Goal: Task Accomplishment & Management: Use online tool/utility

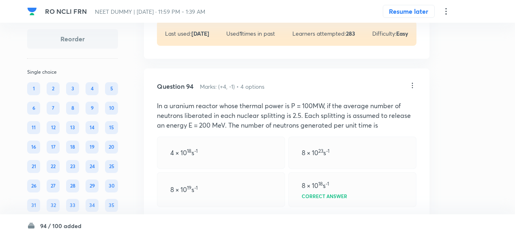
scroll to position [22919, 0]
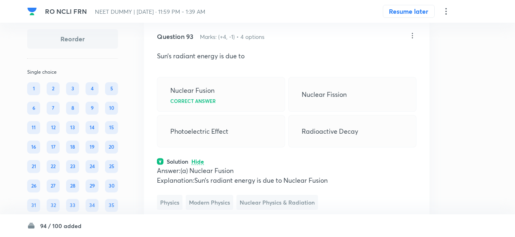
scroll to position [22757, 0]
click at [413, 39] on icon at bounding box center [412, 35] width 8 height 8
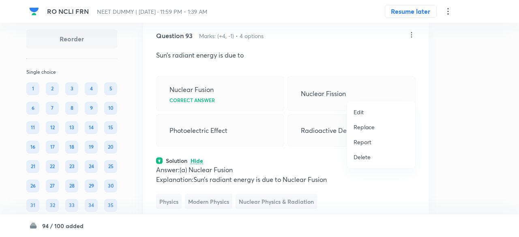
click at [363, 126] on p "Replace" at bounding box center [363, 127] width 21 height 9
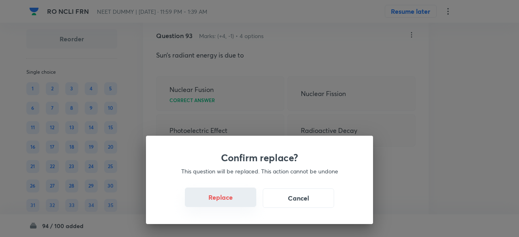
click at [227, 198] on button "Replace" at bounding box center [220, 197] width 71 height 19
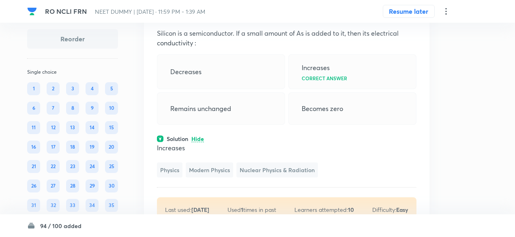
scroll to position [22777, 0]
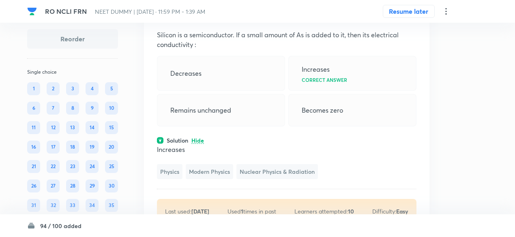
click at [413, 19] on icon at bounding box center [412, 15] width 8 height 8
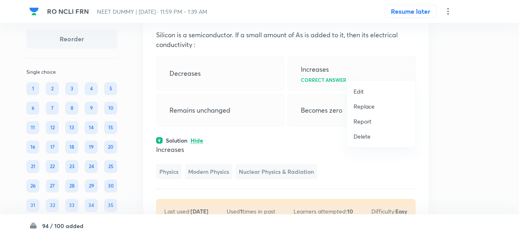
click at [365, 108] on p "Replace" at bounding box center [363, 106] width 21 height 9
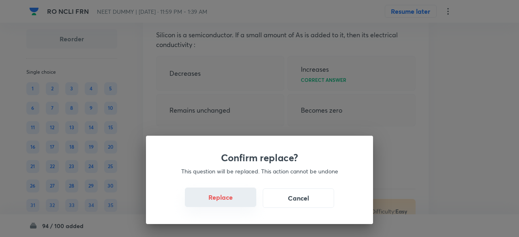
click at [233, 201] on button "Replace" at bounding box center [220, 197] width 71 height 19
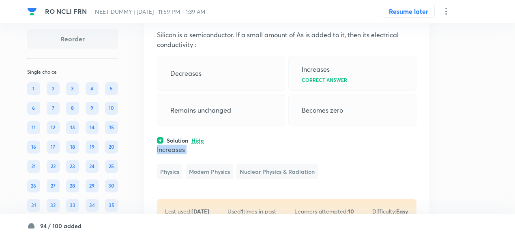
click at [233, 154] on p "Increases" at bounding box center [286, 150] width 259 height 10
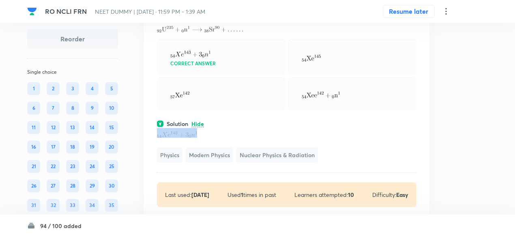
scroll to position [22792, 0]
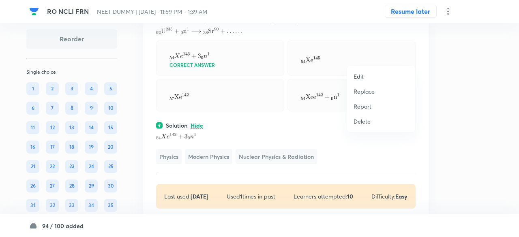
click at [368, 92] on p "Replace" at bounding box center [363, 91] width 21 height 9
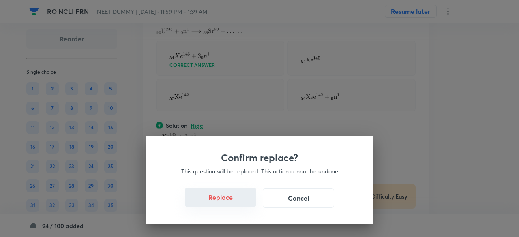
click at [220, 204] on button "Replace" at bounding box center [220, 197] width 71 height 19
click at [229, 204] on button "Replace" at bounding box center [220, 197] width 71 height 19
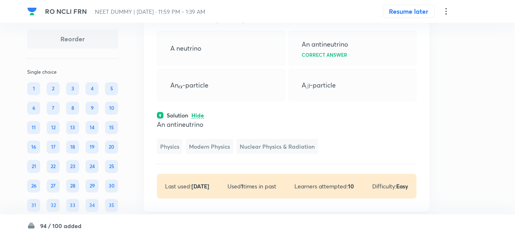
click at [420, 57] on div "Question 93 Marks: (+4, -1) • 4 options A free neutron decays into a proton, an…" at bounding box center [286, 96] width 285 height 229
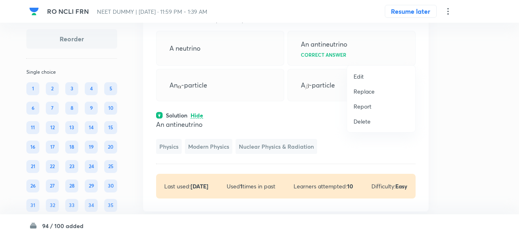
click at [368, 94] on p "Replace" at bounding box center [363, 91] width 21 height 9
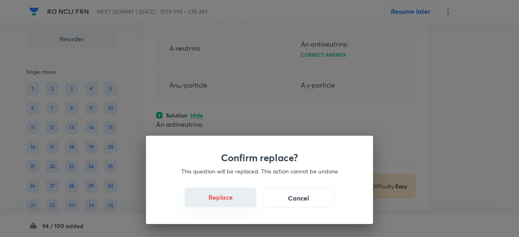
click at [224, 198] on button "Replace" at bounding box center [220, 197] width 71 height 19
click at [224, 198] on div "Confirm replace? This question will be replaced. This action cannot be undone R…" at bounding box center [259, 180] width 227 height 88
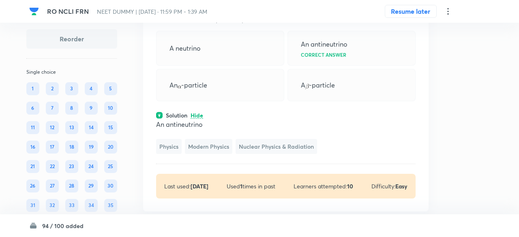
click at [224, 154] on span "Modern Physics" at bounding box center [208, 146] width 47 height 15
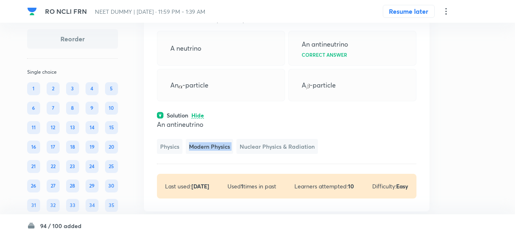
click at [224, 154] on span "Modern Physics" at bounding box center [209, 146] width 47 height 15
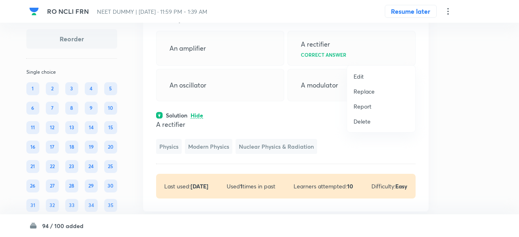
click at [364, 93] on p "Replace" at bounding box center [363, 91] width 21 height 9
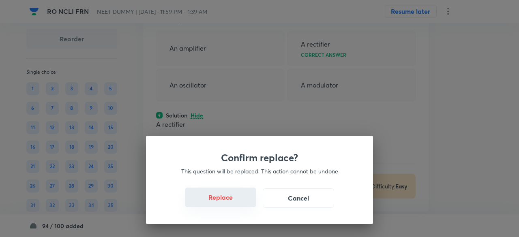
click at [217, 203] on button "Replace" at bounding box center [220, 197] width 71 height 19
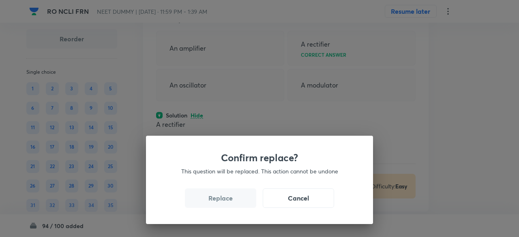
click at [217, 203] on button "Replace" at bounding box center [220, 197] width 71 height 19
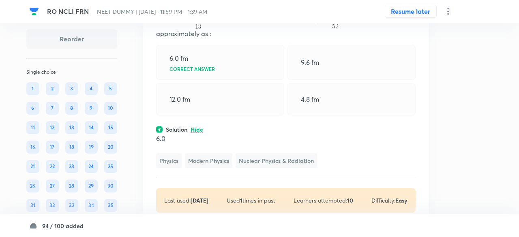
click at [217, 203] on div "Confirm replace? This question will be replaced. This action cannot be undone R…" at bounding box center [259, 118] width 519 height 237
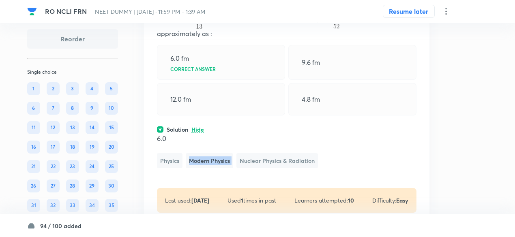
click at [217, 168] on div "6.0 Physics Modern Physics Nuclear Physics & Radiation" at bounding box center [286, 151] width 259 height 34
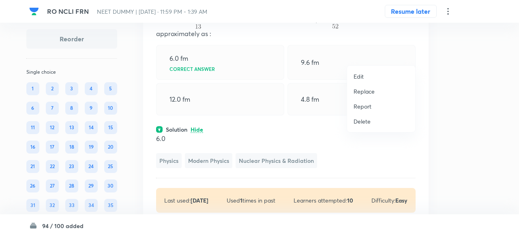
click at [369, 89] on p "Replace" at bounding box center [363, 91] width 21 height 9
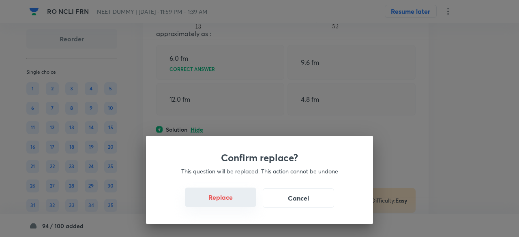
click at [234, 199] on button "Replace" at bounding box center [220, 197] width 71 height 19
click at [234, 200] on button "Replace" at bounding box center [220, 197] width 71 height 19
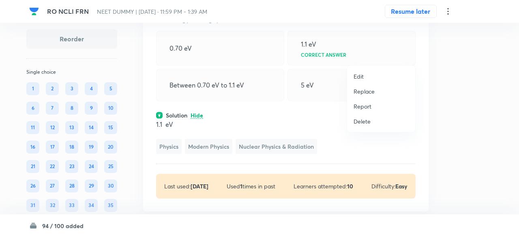
click at [356, 90] on p "Replace" at bounding box center [363, 91] width 21 height 9
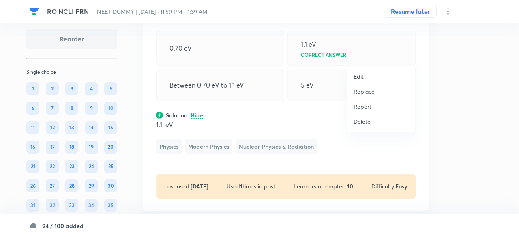
click at [356, 95] on p "Replace" at bounding box center [363, 91] width 21 height 9
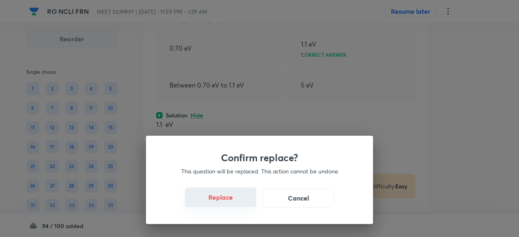
click at [231, 203] on button "Replace" at bounding box center [220, 197] width 71 height 19
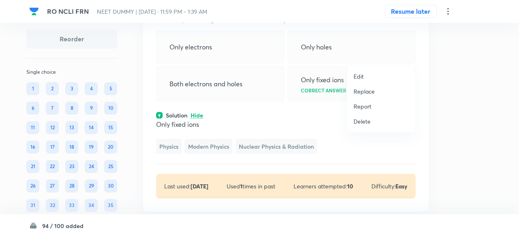
click at [366, 93] on p "Replace" at bounding box center [363, 91] width 21 height 9
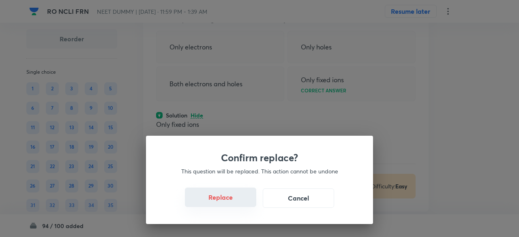
click at [241, 203] on button "Replace" at bounding box center [220, 197] width 71 height 19
click at [241, 204] on button "Replace" at bounding box center [220, 197] width 71 height 19
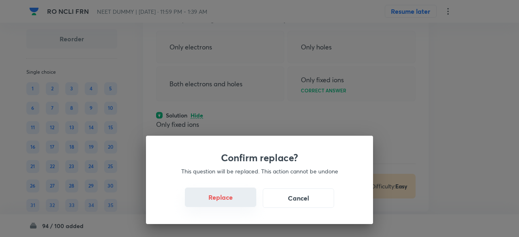
click at [241, 204] on button "Replace" at bounding box center [220, 197] width 71 height 19
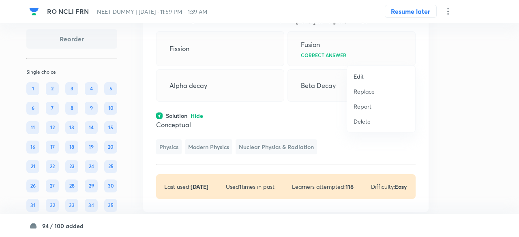
click at [360, 95] on li "Replace" at bounding box center [381, 91] width 68 height 15
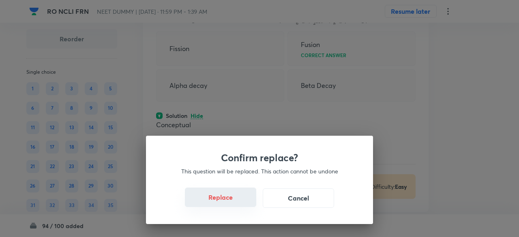
click at [217, 196] on button "Replace" at bounding box center [220, 197] width 71 height 19
click at [222, 196] on button "Replace" at bounding box center [220, 197] width 71 height 19
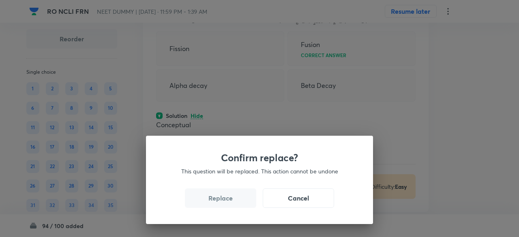
click at [222, 196] on button "Replace" at bounding box center [220, 197] width 71 height 19
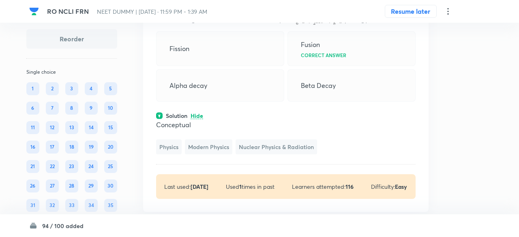
click at [222, 154] on span "Modern Physics" at bounding box center [208, 146] width 47 height 15
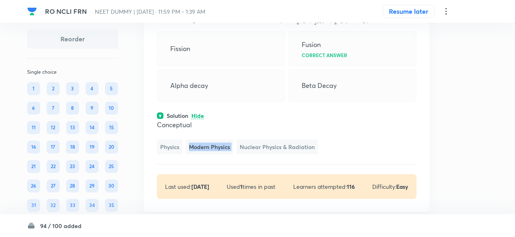
click at [222, 154] on span "Modern Physics" at bounding box center [209, 146] width 47 height 15
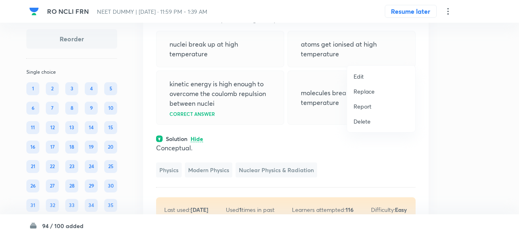
click at [362, 95] on p "Replace" at bounding box center [363, 91] width 21 height 9
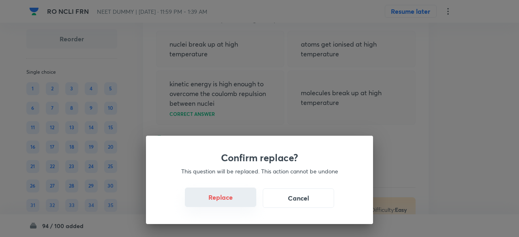
click at [235, 197] on button "Replace" at bounding box center [220, 197] width 71 height 19
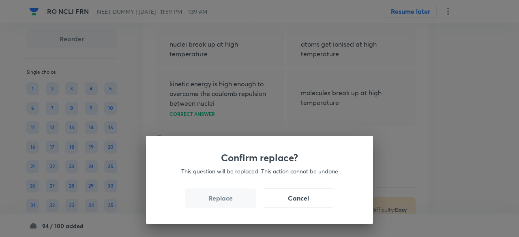
click at [235, 197] on button "Replace" at bounding box center [220, 197] width 71 height 19
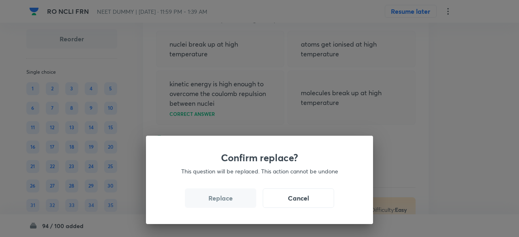
click at [235, 197] on button "Replace" at bounding box center [220, 197] width 71 height 19
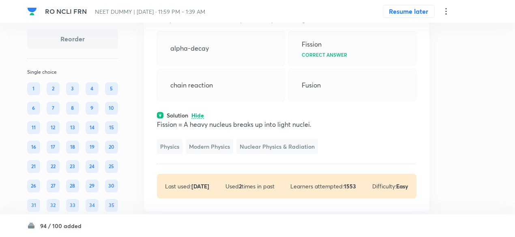
drag, startPoint x: 235, startPoint y: 197, endPoint x: 237, endPoint y: 201, distance: 4.2
click at [237, 154] on div "Physics Modern Physics Nuclear Physics & Radiation" at bounding box center [286, 146] width 259 height 15
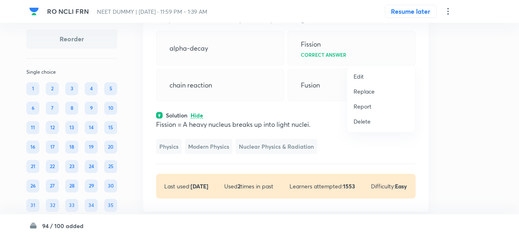
click at [366, 94] on p "Replace" at bounding box center [363, 91] width 21 height 9
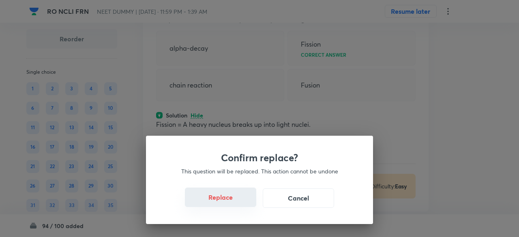
click at [232, 202] on button "Replace" at bounding box center [220, 197] width 71 height 19
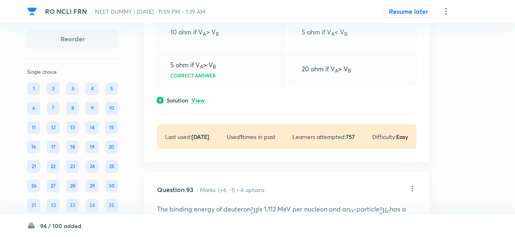
scroll to position [22591, 0]
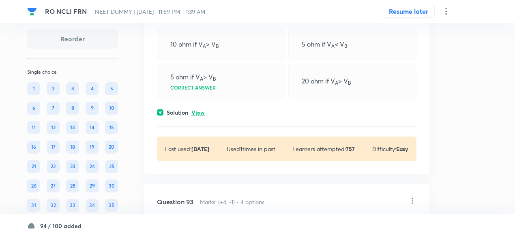
click at [201, 116] on p "View" at bounding box center [197, 113] width 13 height 6
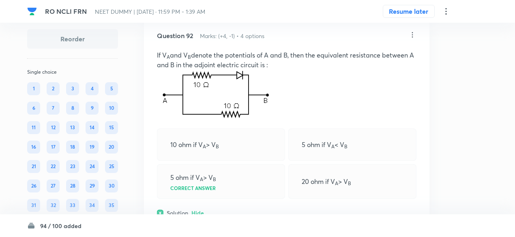
scroll to position [22489, 0]
click at [410, 40] on icon at bounding box center [412, 36] width 8 height 8
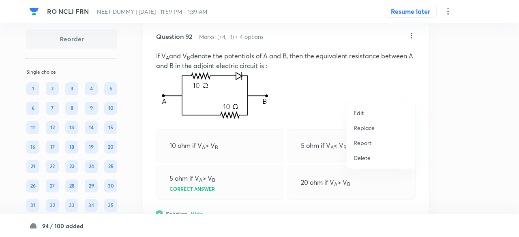
click at [357, 130] on p "Replace" at bounding box center [363, 128] width 21 height 9
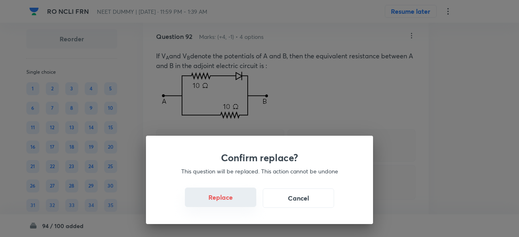
click at [228, 202] on button "Replace" at bounding box center [220, 197] width 71 height 19
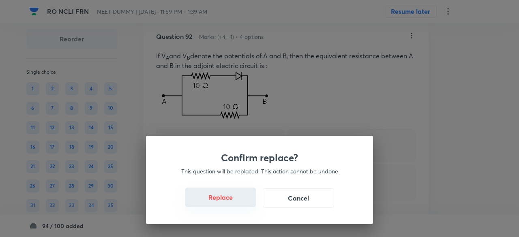
click at [228, 202] on button "Replace" at bounding box center [220, 197] width 71 height 19
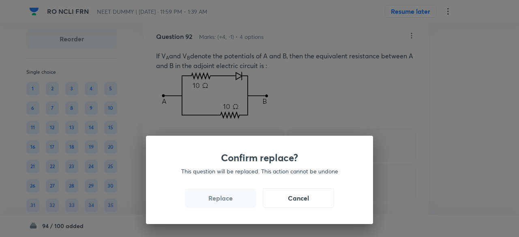
click at [228, 202] on button "Replace" at bounding box center [220, 197] width 71 height 19
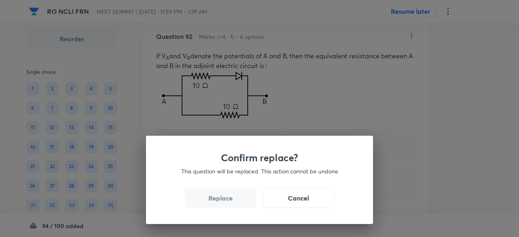
click at [228, 202] on button "Replace" at bounding box center [220, 197] width 71 height 19
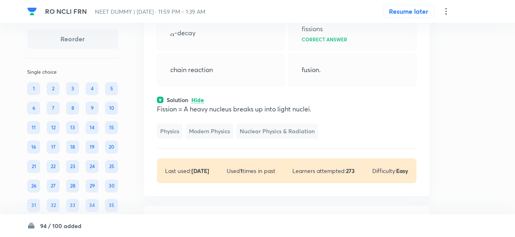
scroll to position [22542, 0]
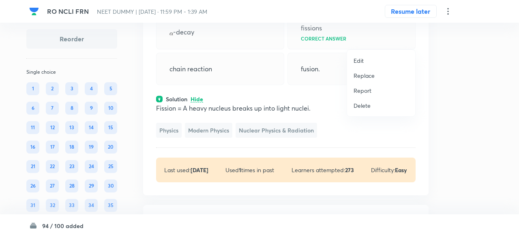
click at [366, 74] on p "Replace" at bounding box center [363, 75] width 21 height 9
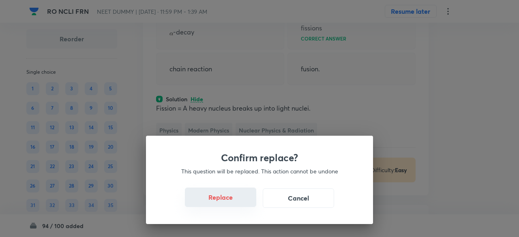
click at [224, 201] on button "Replace" at bounding box center [220, 197] width 71 height 19
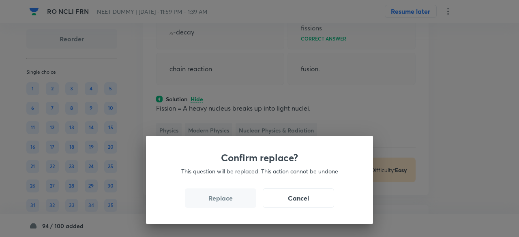
click at [224, 201] on button "Replace" at bounding box center [220, 197] width 71 height 19
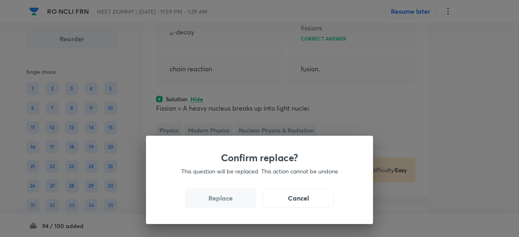
click at [224, 201] on button "Replace" at bounding box center [220, 197] width 71 height 19
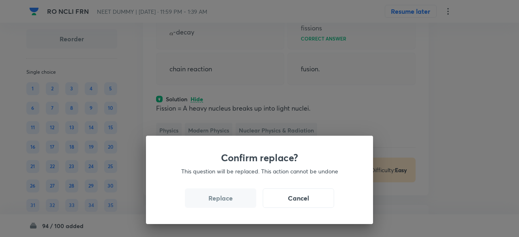
click at [224, 201] on button "Replace" at bounding box center [220, 197] width 71 height 19
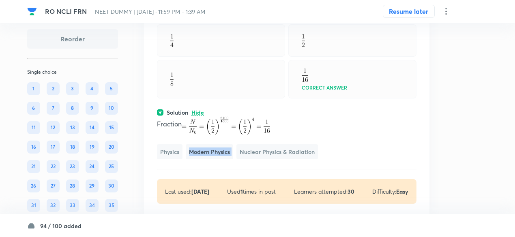
click at [224, 159] on span "Modern Physics" at bounding box center [209, 151] width 47 height 15
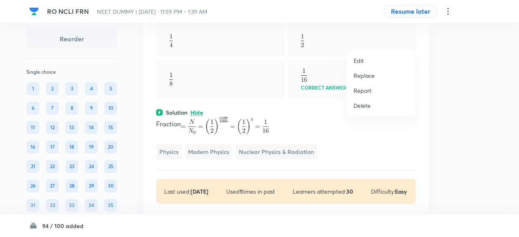
click at [352, 78] on li "Replace" at bounding box center [381, 75] width 68 height 15
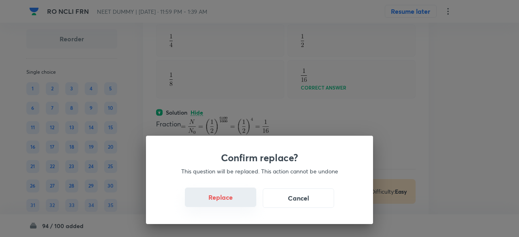
click at [235, 199] on button "Replace" at bounding box center [220, 197] width 71 height 19
drag, startPoint x: 235, startPoint y: 199, endPoint x: 230, endPoint y: 198, distance: 4.6
click at [230, 198] on button "Replace" at bounding box center [220, 197] width 71 height 19
click at [230, 198] on div "Confirm replace? This question will be replaced. This action cannot be undone R…" at bounding box center [259, 118] width 519 height 237
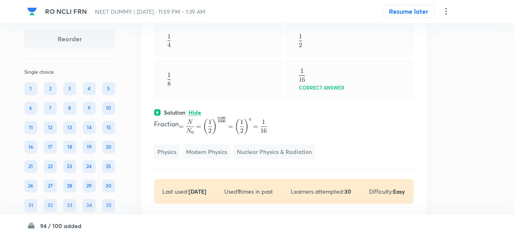
click at [230, 159] on div "Fraction Physics Modern Physics Nuclear Physics & Radiation" at bounding box center [283, 138] width 259 height 43
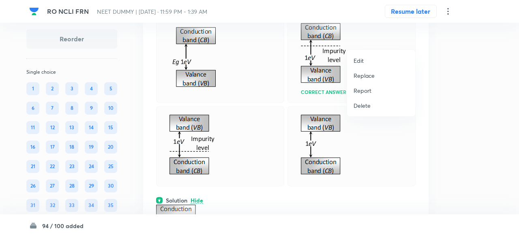
click at [369, 74] on p "Replace" at bounding box center [363, 75] width 21 height 9
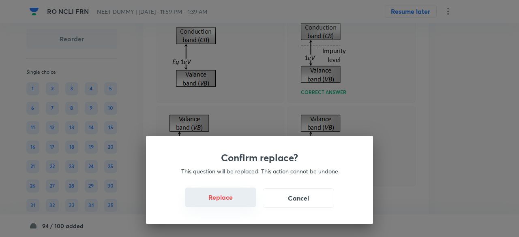
click at [232, 203] on button "Replace" at bounding box center [220, 197] width 71 height 19
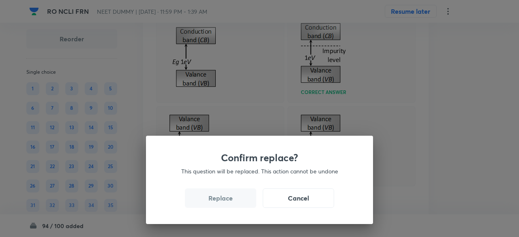
click at [232, 203] on button "Replace" at bounding box center [220, 197] width 71 height 19
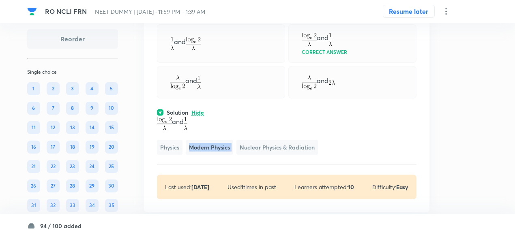
click at [232, 155] on span "Modern Physics" at bounding box center [209, 147] width 47 height 15
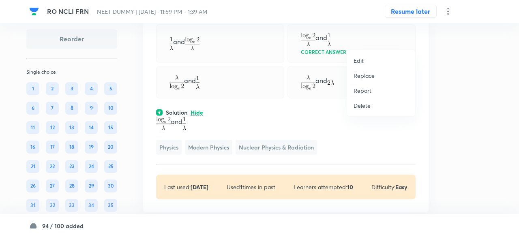
click at [417, 41] on div at bounding box center [259, 118] width 519 height 237
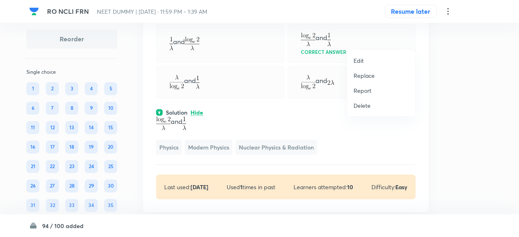
click at [370, 75] on p "Replace" at bounding box center [363, 75] width 21 height 9
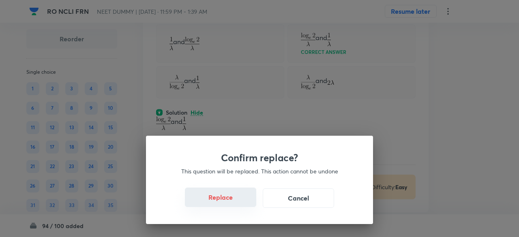
click at [230, 201] on button "Replace" at bounding box center [220, 197] width 71 height 19
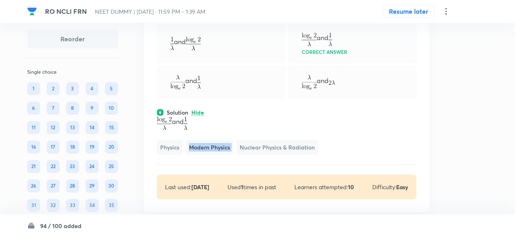
click at [230, 155] on span "Modern Physics" at bounding box center [209, 147] width 47 height 15
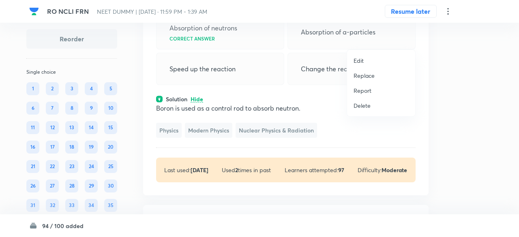
click at [363, 75] on p "Replace" at bounding box center [363, 75] width 21 height 9
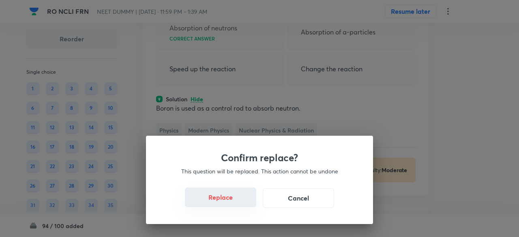
click at [238, 200] on button "Replace" at bounding box center [220, 197] width 71 height 19
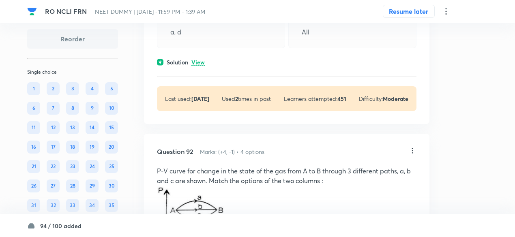
scroll to position [22364, 0]
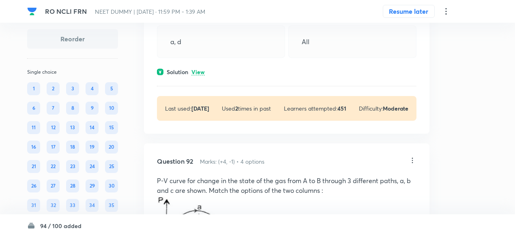
click at [200, 75] on p "View" at bounding box center [197, 72] width 13 height 6
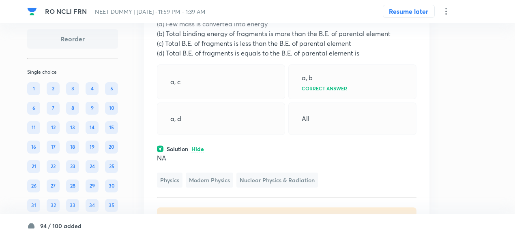
scroll to position [22287, 0]
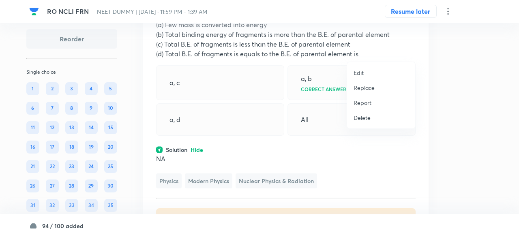
click at [372, 81] on li "Replace" at bounding box center [381, 87] width 68 height 15
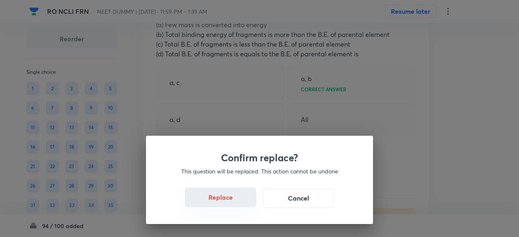
click at [235, 196] on button "Replace" at bounding box center [220, 197] width 71 height 19
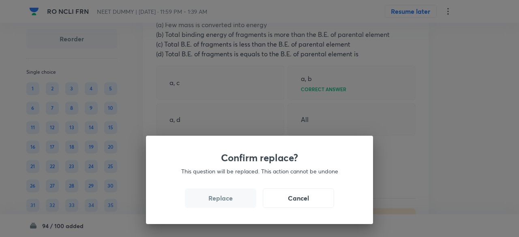
click at [235, 196] on button "Replace" at bounding box center [220, 197] width 71 height 19
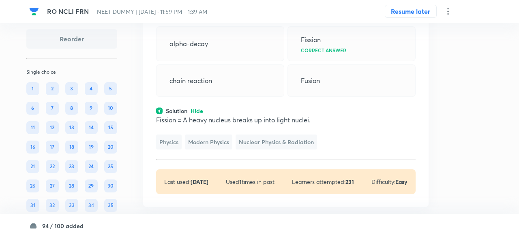
click at [235, 196] on div "Confirm replace? This question will be replaced. This action cannot be undone R…" at bounding box center [259, 118] width 519 height 237
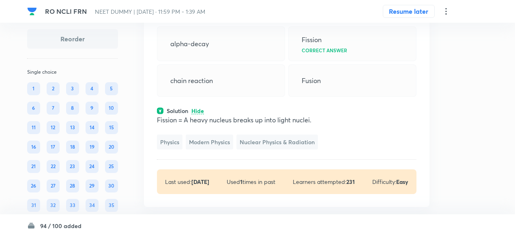
click at [235, 149] on div "Physics Modern Physics Nuclear Physics & Radiation" at bounding box center [286, 142] width 259 height 15
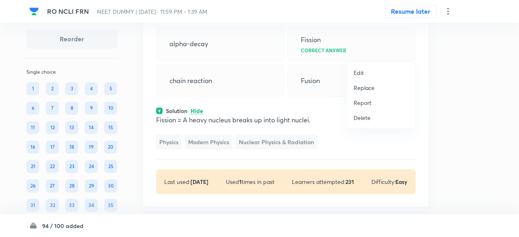
click at [366, 91] on p "Replace" at bounding box center [363, 87] width 21 height 9
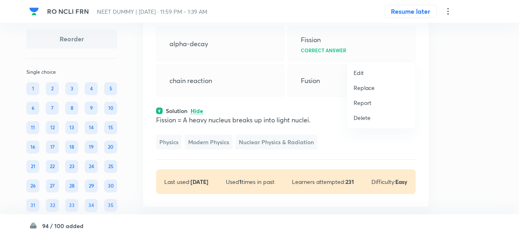
click at [367, 90] on p "Replace" at bounding box center [363, 87] width 21 height 9
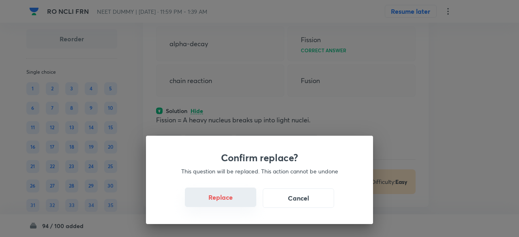
click at [239, 201] on button "Replace" at bounding box center [220, 197] width 71 height 19
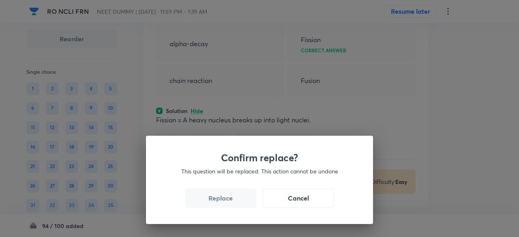
click at [239, 201] on button "Replace" at bounding box center [220, 197] width 71 height 19
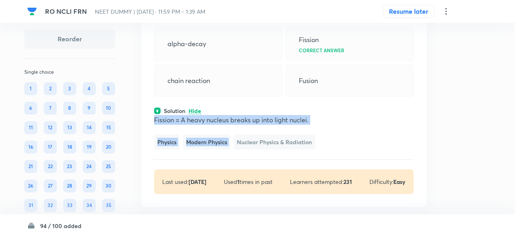
click at [239, 149] on span "Nuclear Physics & Radiation" at bounding box center [273, 142] width 81 height 15
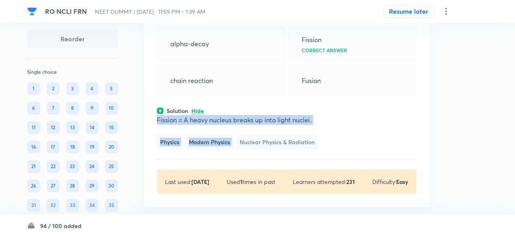
click at [239, 149] on span "Nuclear Physics & Radiation" at bounding box center [276, 142] width 81 height 15
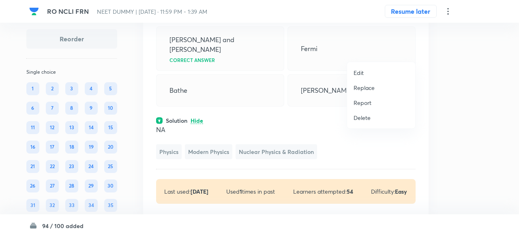
click at [367, 88] on p "Replace" at bounding box center [363, 87] width 21 height 9
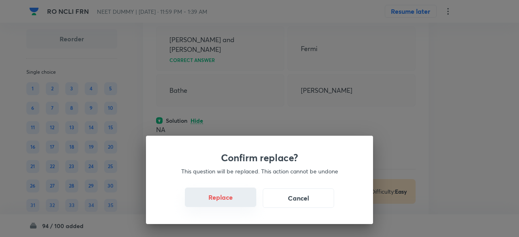
click at [231, 201] on button "Replace" at bounding box center [220, 197] width 71 height 19
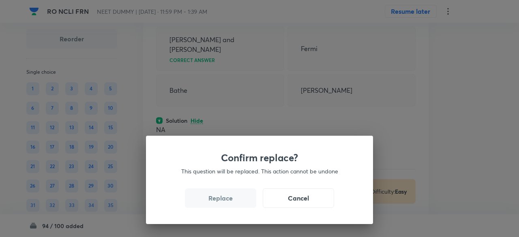
click at [231, 201] on div "Confirm replace? This question will be replaced. This action cannot be undone R…" at bounding box center [259, 118] width 519 height 237
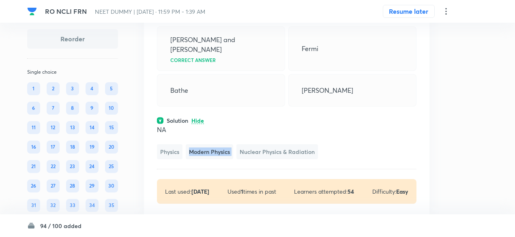
click at [231, 159] on span "Modern Physics" at bounding box center [209, 151] width 47 height 15
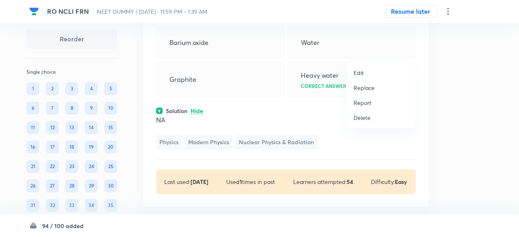
click at [369, 88] on p "Replace" at bounding box center [363, 87] width 21 height 9
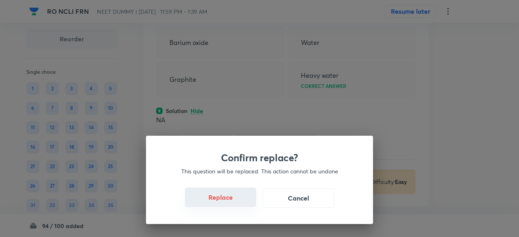
click at [230, 199] on button "Replace" at bounding box center [220, 197] width 71 height 19
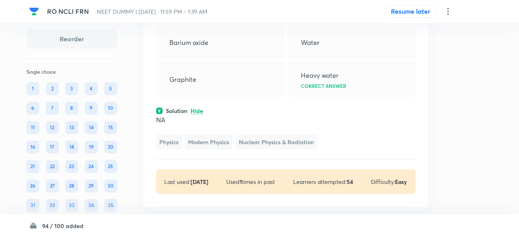
click at [230, 199] on div "Confirm replace? This question will be replaced. This action cannot be undone R…" at bounding box center [259, 118] width 519 height 237
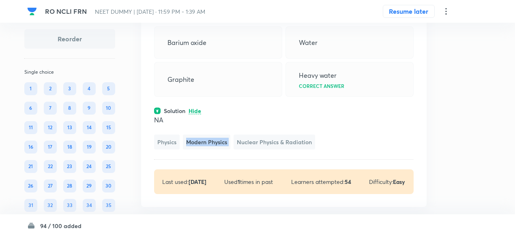
click at [230, 149] on span "Modern Physics" at bounding box center [206, 142] width 47 height 15
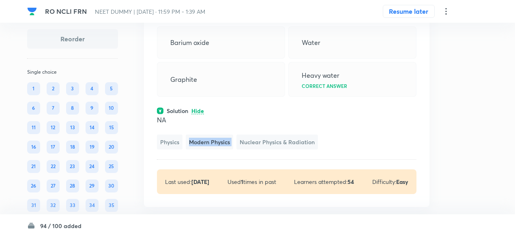
click at [230, 149] on span "Modern Physics" at bounding box center [209, 142] width 47 height 15
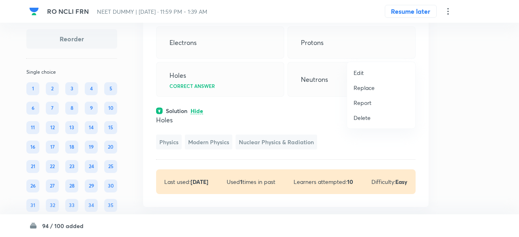
click at [367, 88] on p "Replace" at bounding box center [363, 87] width 21 height 9
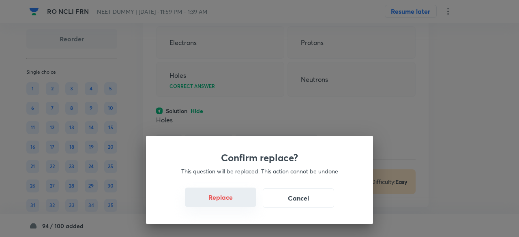
click at [235, 204] on button "Replace" at bounding box center [220, 197] width 71 height 19
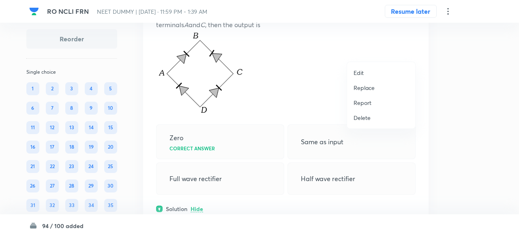
click at [372, 89] on p "Replace" at bounding box center [363, 87] width 21 height 9
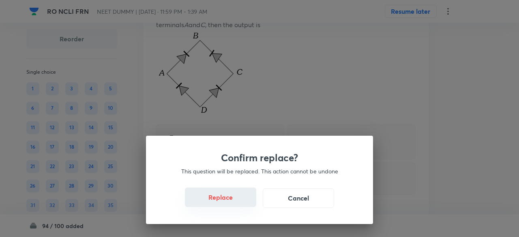
click at [236, 201] on button "Replace" at bounding box center [220, 197] width 71 height 19
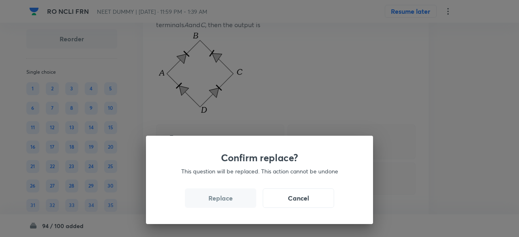
click at [236, 201] on button "Replace" at bounding box center [220, 197] width 71 height 19
click at [236, 201] on div "Confirm replace? This question will be replaced. This action cannot be undone R…" at bounding box center [259, 180] width 227 height 88
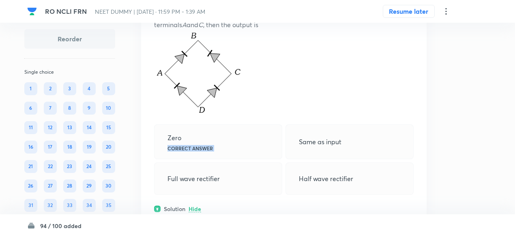
click at [236, 159] on div "Zero Correct answer" at bounding box center [218, 141] width 128 height 35
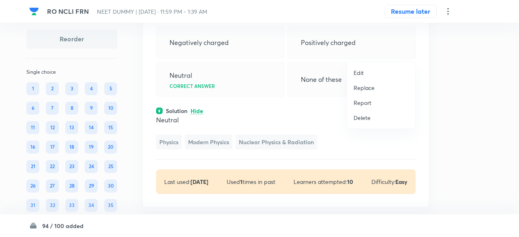
click at [365, 90] on p "Replace" at bounding box center [363, 87] width 21 height 9
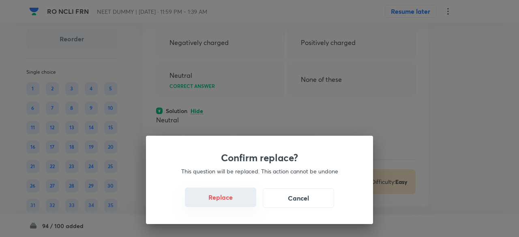
click at [234, 202] on button "Replace" at bounding box center [220, 197] width 71 height 19
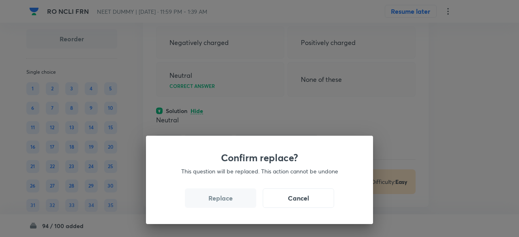
click at [234, 202] on button "Replace" at bounding box center [220, 197] width 71 height 19
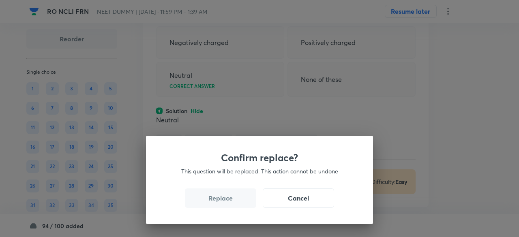
click at [234, 202] on button "Replace" at bounding box center [220, 197] width 71 height 19
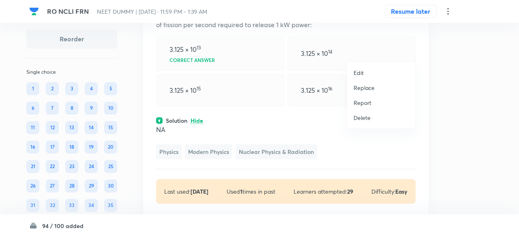
click at [359, 88] on p "Replace" at bounding box center [363, 87] width 21 height 9
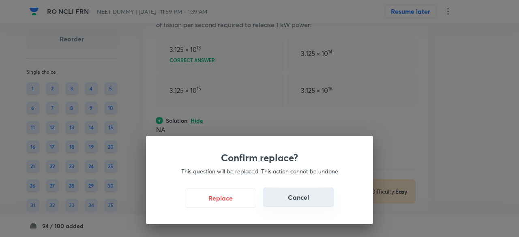
click at [283, 196] on button "Cancel" at bounding box center [298, 197] width 71 height 19
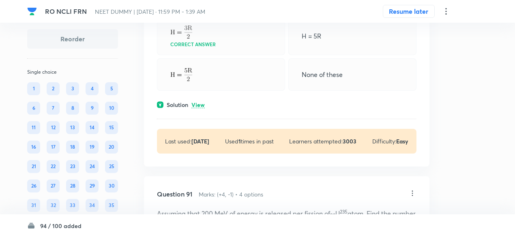
scroll to position [22093, 0]
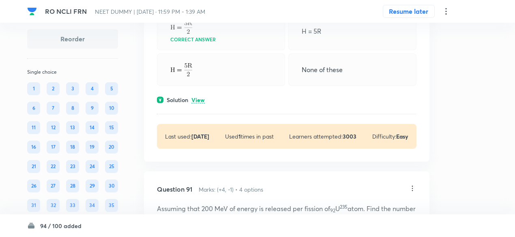
click at [202, 103] on p "View" at bounding box center [197, 100] width 13 height 6
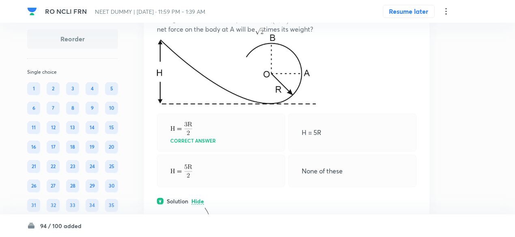
scroll to position [21971, 0]
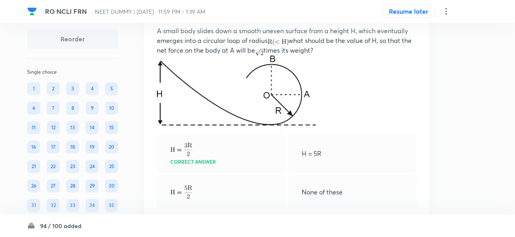
click at [412, 15] on icon at bounding box center [412, 10] width 8 height 8
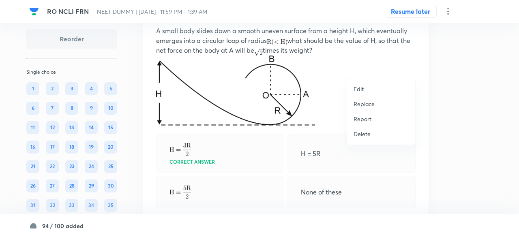
click at [371, 107] on p "Replace" at bounding box center [363, 104] width 21 height 9
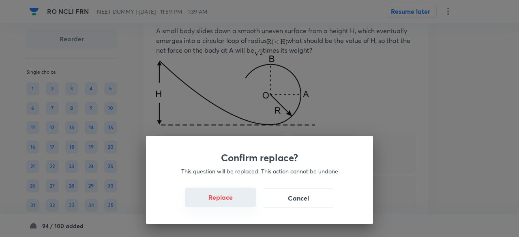
click at [235, 201] on button "Replace" at bounding box center [220, 197] width 71 height 19
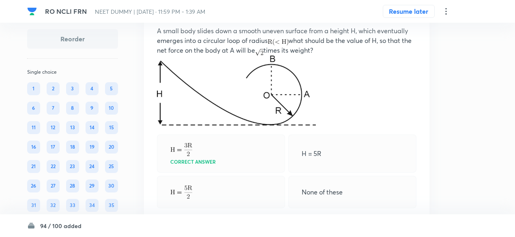
click at [235, 173] on div "Correct answer" at bounding box center [221, 154] width 128 height 38
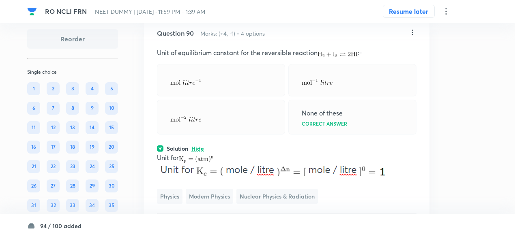
scroll to position [21948, 0]
click at [413, 37] on icon at bounding box center [412, 33] width 8 height 8
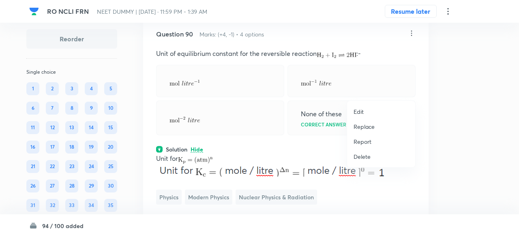
click at [359, 128] on p "Replace" at bounding box center [363, 126] width 21 height 9
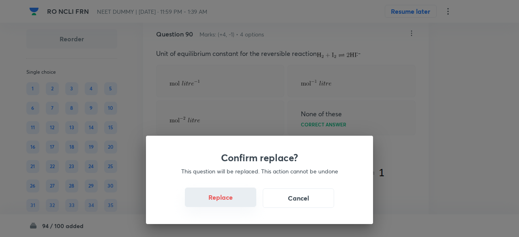
click at [236, 201] on button "Replace" at bounding box center [220, 197] width 71 height 19
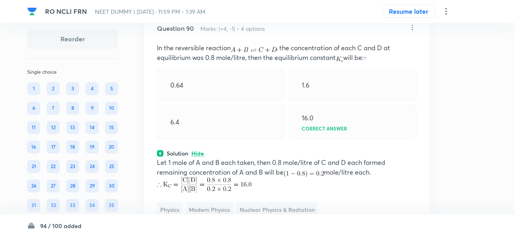
scroll to position [21950, 0]
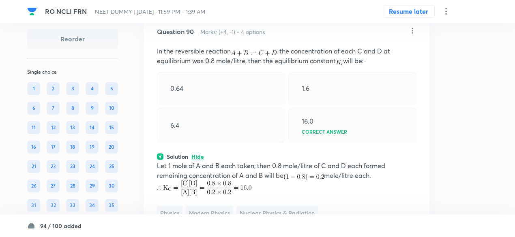
click at [412, 35] on icon at bounding box center [412, 31] width 8 height 8
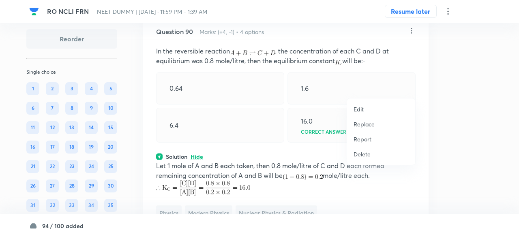
click at [369, 122] on p "Replace" at bounding box center [363, 124] width 21 height 9
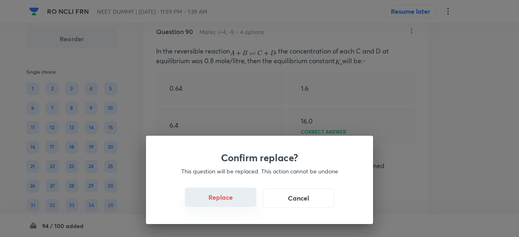
click at [239, 200] on button "Replace" at bounding box center [220, 197] width 71 height 19
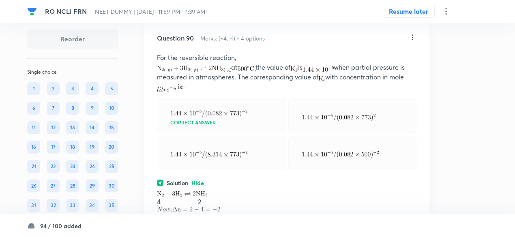
scroll to position [21934, 0]
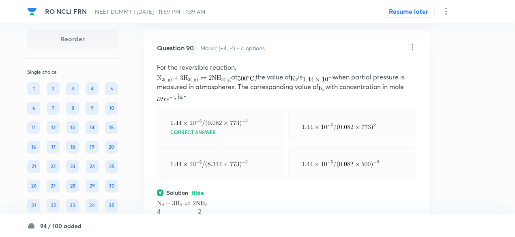
click at [414, 51] on icon at bounding box center [412, 47] width 8 height 8
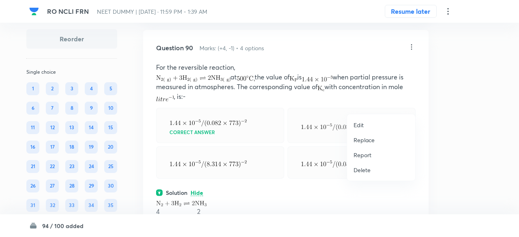
click at [371, 137] on p "Replace" at bounding box center [363, 140] width 21 height 9
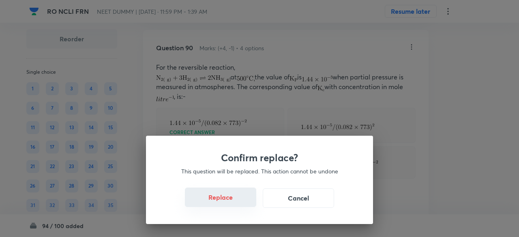
click at [233, 199] on button "Replace" at bounding box center [220, 197] width 71 height 19
click at [237, 203] on button "Replace" at bounding box center [220, 197] width 71 height 19
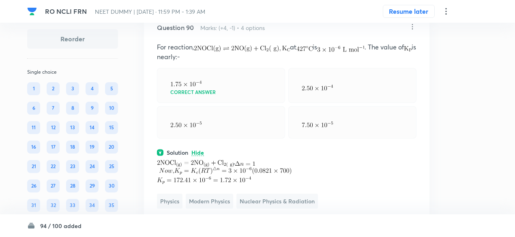
scroll to position [21951, 0]
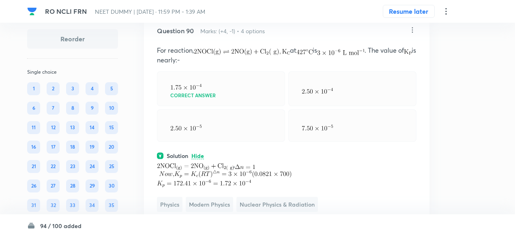
click at [412, 34] on icon at bounding box center [412, 30] width 8 height 8
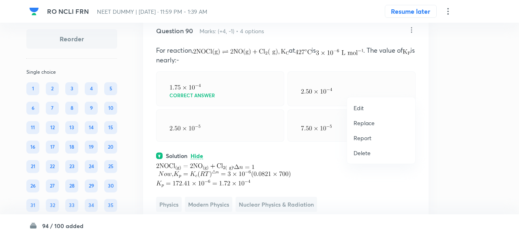
click at [368, 123] on p "Replace" at bounding box center [363, 123] width 21 height 9
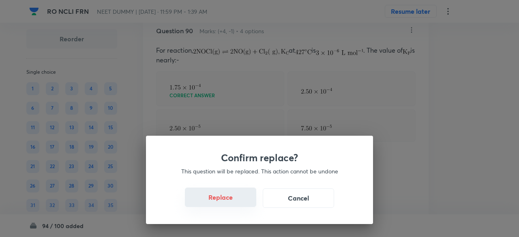
click at [240, 199] on button "Replace" at bounding box center [220, 197] width 71 height 19
click at [241, 201] on button "Replace" at bounding box center [220, 197] width 71 height 19
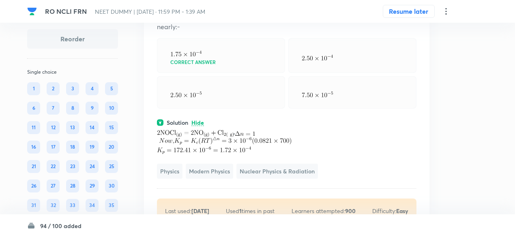
scroll to position [21984, 0]
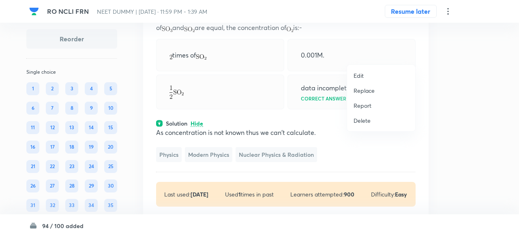
click at [363, 92] on p "Replace" at bounding box center [363, 90] width 21 height 9
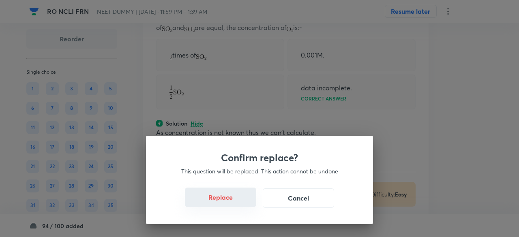
click at [237, 201] on button "Replace" at bounding box center [220, 197] width 71 height 19
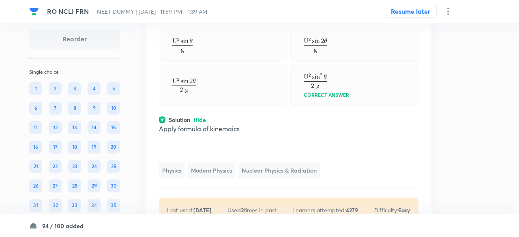
drag, startPoint x: 237, startPoint y: 201, endPoint x: 238, endPoint y: 194, distance: 6.2
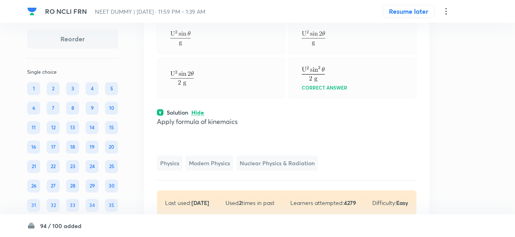
scroll to position [21987, 0]
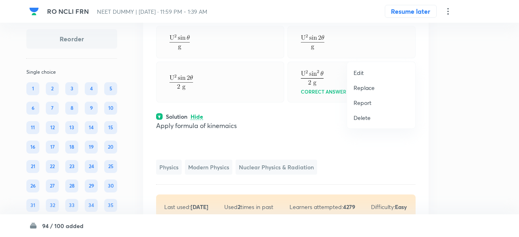
click at [368, 90] on p "Replace" at bounding box center [363, 87] width 21 height 9
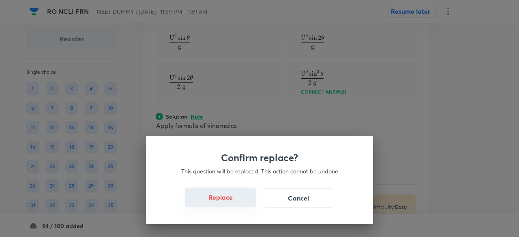
click at [241, 198] on button "Replace" at bounding box center [220, 197] width 71 height 19
click at [239, 201] on button "Replace" at bounding box center [220, 197] width 71 height 19
click at [239, 201] on div "Confirm replace? This question will be replaced. This action cannot be undone R…" at bounding box center [259, 180] width 227 height 88
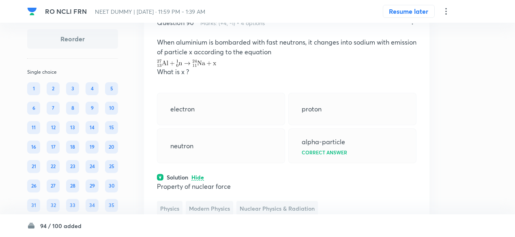
scroll to position [21955, 0]
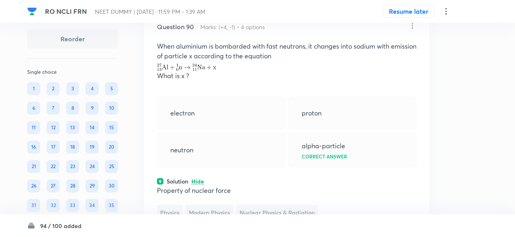
click at [410, 30] on icon at bounding box center [412, 26] width 8 height 8
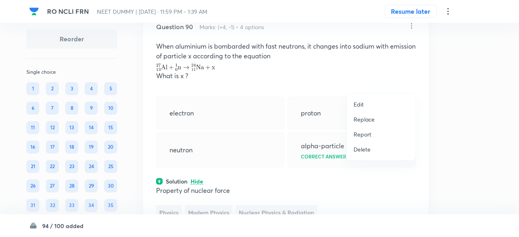
click at [369, 121] on p "Replace" at bounding box center [363, 119] width 21 height 9
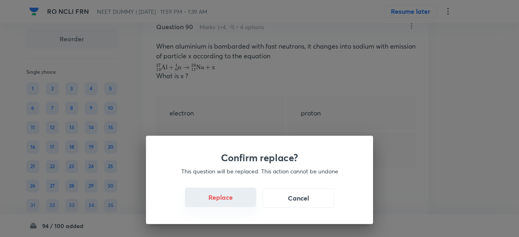
click at [241, 202] on button "Replace" at bounding box center [220, 197] width 71 height 19
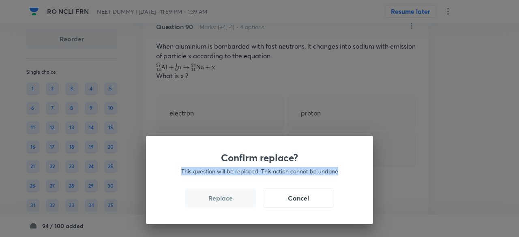
click at [241, 202] on div "Confirm replace? This question will be replaced. This action cannot be undone R…" at bounding box center [259, 118] width 519 height 237
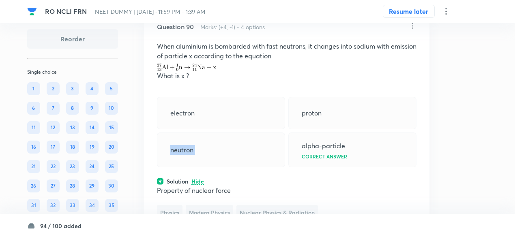
click at [241, 167] on div "neutron" at bounding box center [221, 149] width 128 height 35
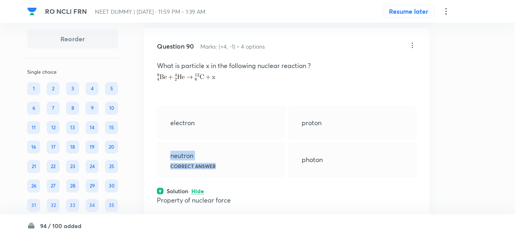
scroll to position [21929, 0]
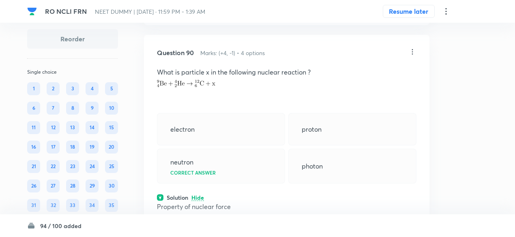
click at [412, 56] on icon at bounding box center [412, 52] width 8 height 8
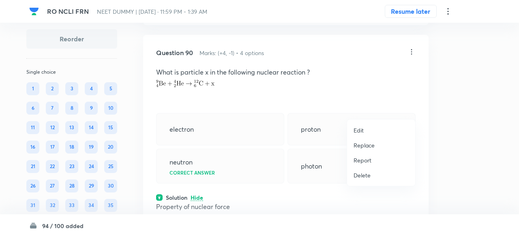
click at [369, 145] on p "Replace" at bounding box center [363, 145] width 21 height 9
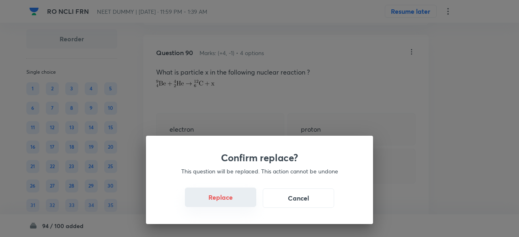
click at [227, 202] on button "Replace" at bounding box center [220, 197] width 71 height 19
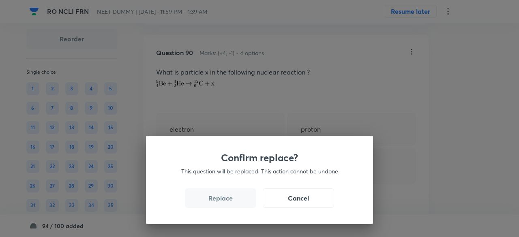
click at [227, 202] on button "Replace" at bounding box center [220, 197] width 71 height 19
click at [227, 202] on div "Confirm replace? This question will be replaced. This action cannot be undone R…" at bounding box center [259, 118] width 519 height 237
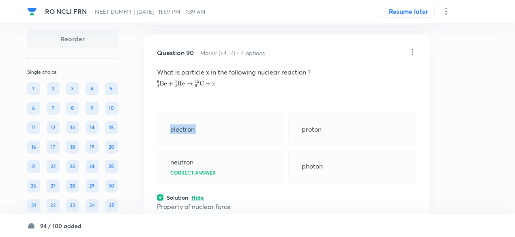
click at [227, 145] on div "electron" at bounding box center [221, 129] width 128 height 32
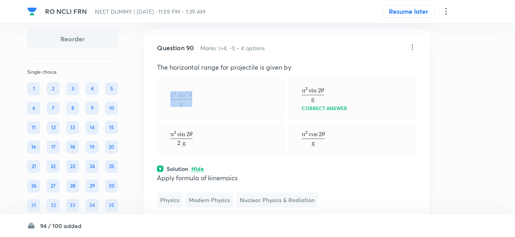
scroll to position [21933, 0]
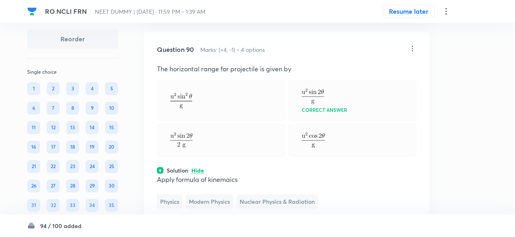
click at [412, 51] on icon at bounding box center [412, 48] width 1 height 5
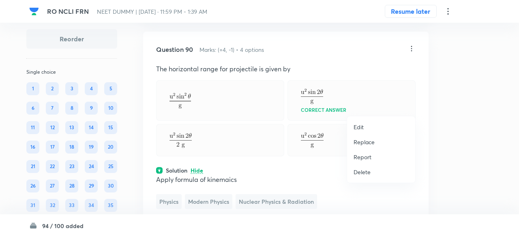
click at [367, 141] on p "Replace" at bounding box center [363, 142] width 21 height 9
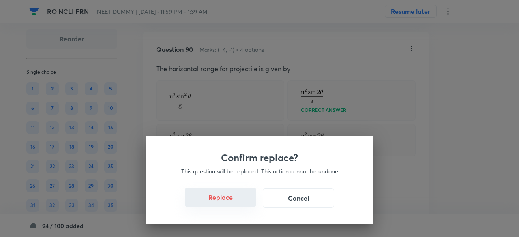
click at [237, 200] on button "Replace" at bounding box center [220, 197] width 71 height 19
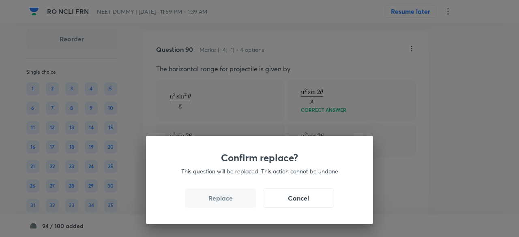
click at [237, 200] on button "Replace" at bounding box center [220, 197] width 71 height 19
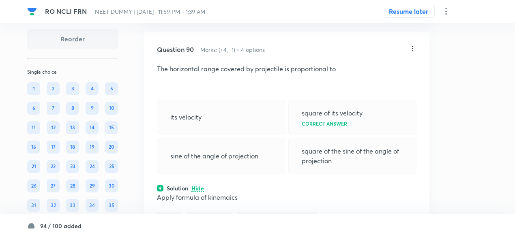
drag, startPoint x: 237, startPoint y: 200, endPoint x: 213, endPoint y: 191, distance: 25.7
click at [412, 53] on icon at bounding box center [412, 49] width 8 height 8
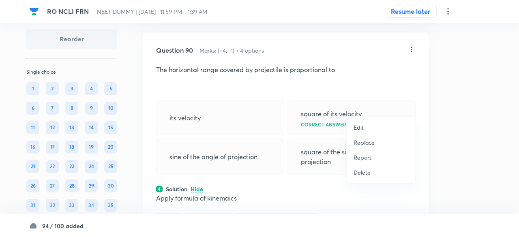
click at [363, 141] on p "Replace" at bounding box center [363, 142] width 21 height 9
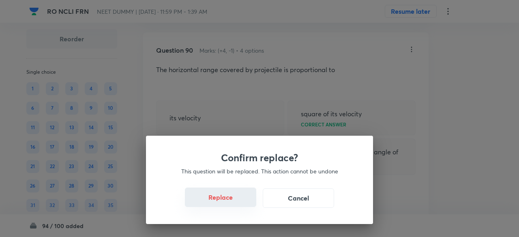
click at [232, 200] on button "Replace" at bounding box center [220, 197] width 71 height 19
click at [235, 204] on button "Replace" at bounding box center [220, 197] width 71 height 19
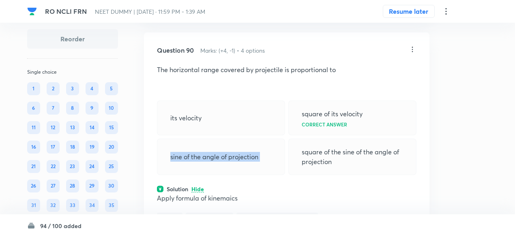
click at [235, 175] on div "sine of the angle of projection" at bounding box center [221, 157] width 128 height 36
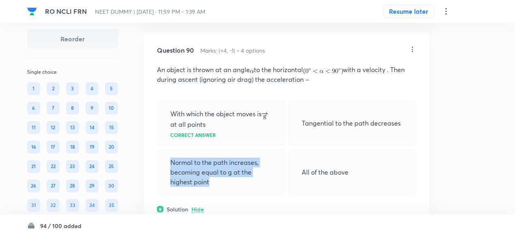
click at [235, 195] on div "With which the object moves is at all points Correct answer Tangential to the p…" at bounding box center [286, 147] width 259 height 94
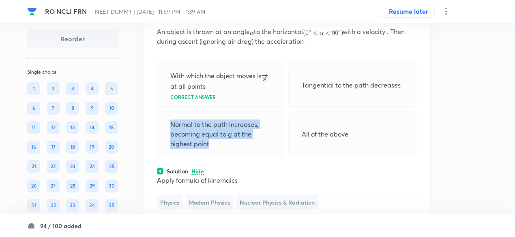
scroll to position [21944, 0]
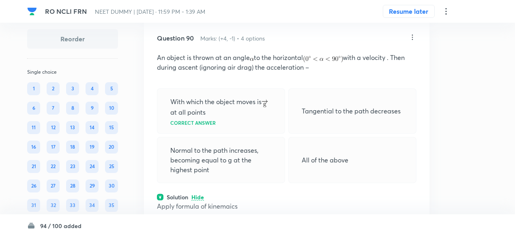
click at [412, 41] on icon at bounding box center [412, 37] width 8 height 8
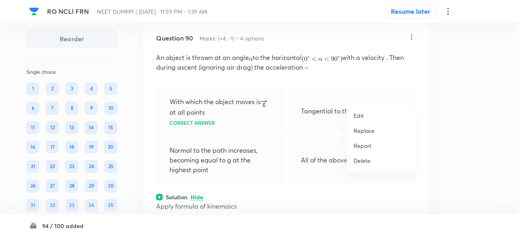
click at [370, 128] on p "Replace" at bounding box center [363, 130] width 21 height 9
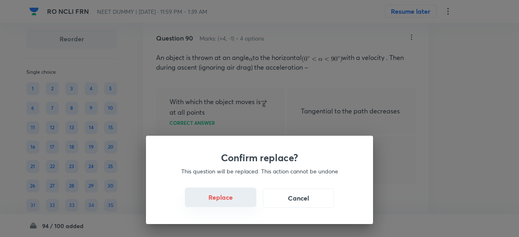
click at [234, 199] on button "Replace" at bounding box center [220, 197] width 71 height 19
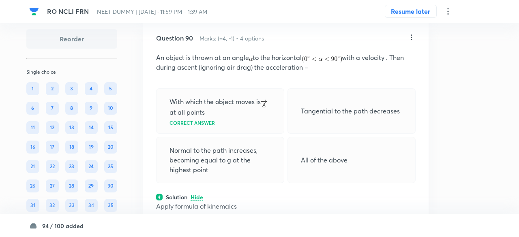
click at [234, 199] on div "Confirm replace? This question will be replaced. This action cannot be undone R…" at bounding box center [259, 118] width 519 height 237
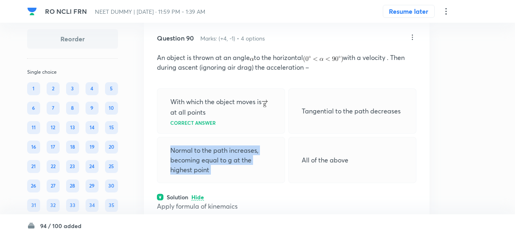
click at [234, 183] on div "Normal to the path increases, becoming equal to g at the highest point" at bounding box center [221, 160] width 128 height 46
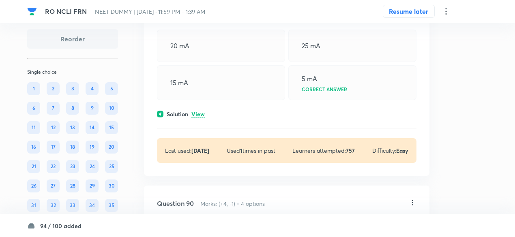
scroll to position [21763, 0]
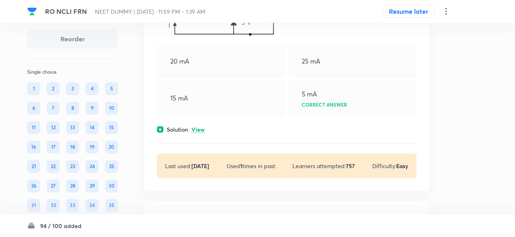
click at [201, 133] on p "View" at bounding box center [197, 130] width 13 height 6
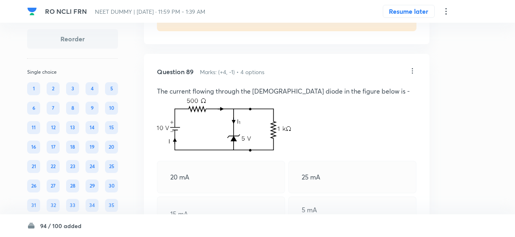
scroll to position [21644, 0]
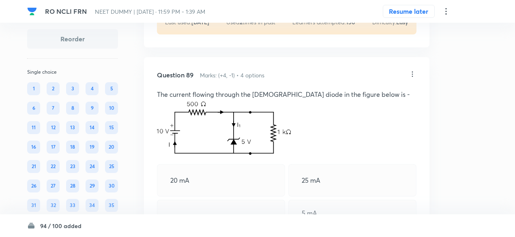
click at [413, 78] on icon at bounding box center [412, 74] width 8 height 8
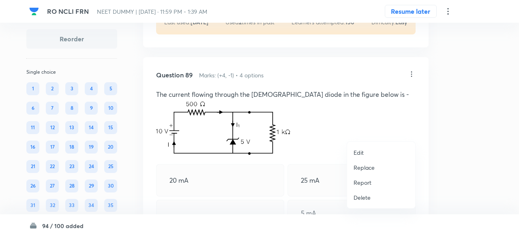
click at [365, 169] on p "Replace" at bounding box center [363, 167] width 21 height 9
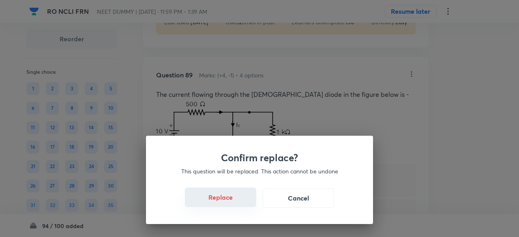
click at [228, 200] on button "Replace" at bounding box center [220, 197] width 71 height 19
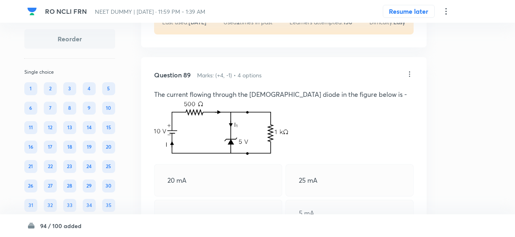
click at [228, 155] on img at bounding box center [221, 127] width 135 height 56
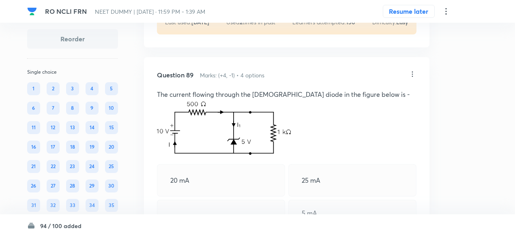
click at [228, 155] on img at bounding box center [224, 127] width 135 height 56
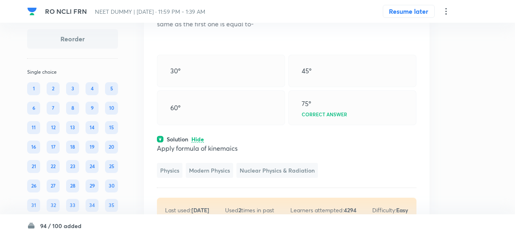
scroll to position [21704, 0]
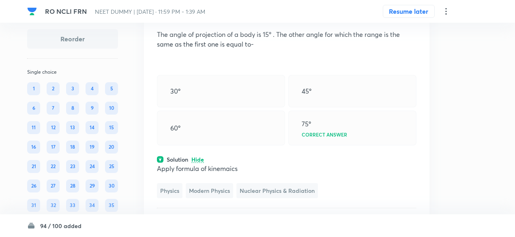
click at [413, 18] on icon at bounding box center [412, 14] width 8 height 8
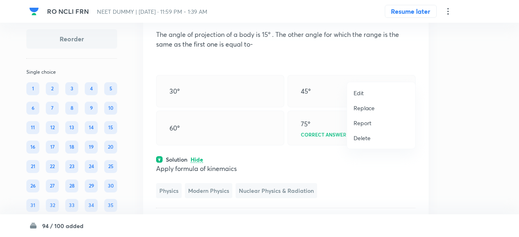
click at [371, 111] on p "Replace" at bounding box center [363, 108] width 21 height 9
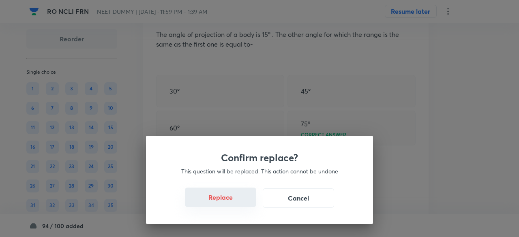
click at [236, 201] on button "Replace" at bounding box center [220, 197] width 71 height 19
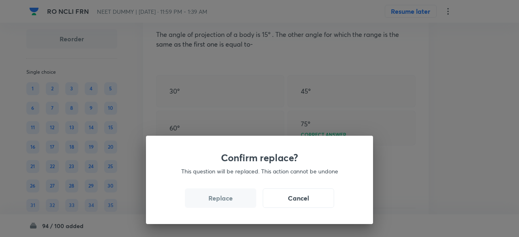
click at [236, 201] on button "Replace" at bounding box center [220, 197] width 71 height 19
click at [236, 201] on div "Confirm replace? This question will be replaced. This action cannot be undone R…" at bounding box center [259, 118] width 519 height 237
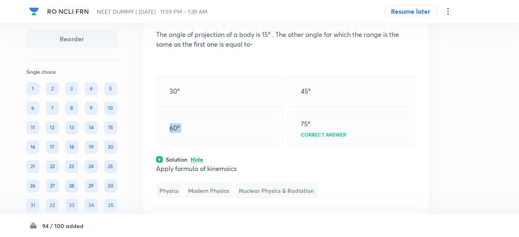
click at [236, 145] on div "60º" at bounding box center [220, 128] width 128 height 35
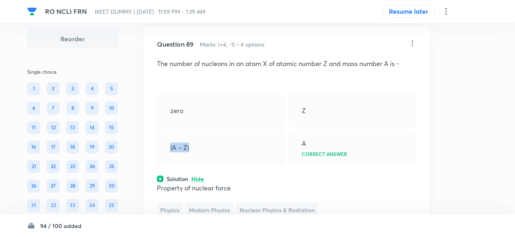
scroll to position [21668, 0]
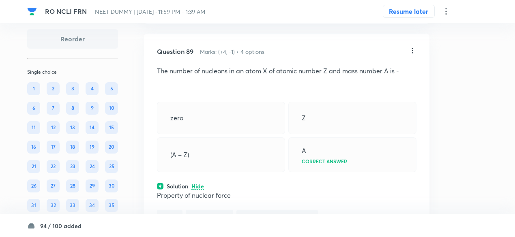
click at [412, 55] on icon at bounding box center [412, 51] width 8 height 8
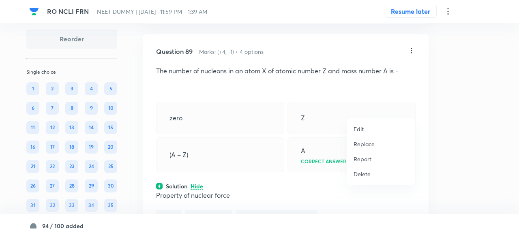
click at [368, 145] on p "Replace" at bounding box center [363, 144] width 21 height 9
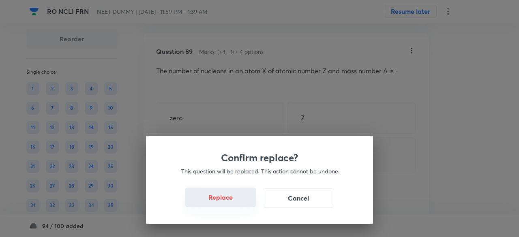
click at [236, 197] on button "Replace" at bounding box center [220, 197] width 71 height 19
click at [241, 202] on button "Replace" at bounding box center [220, 197] width 71 height 19
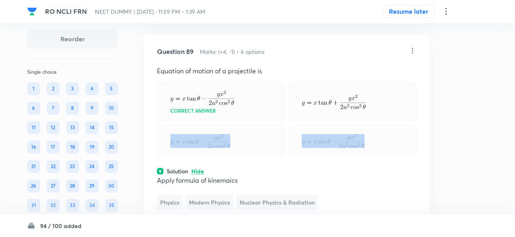
click at [241, 157] on div at bounding box center [221, 141] width 128 height 32
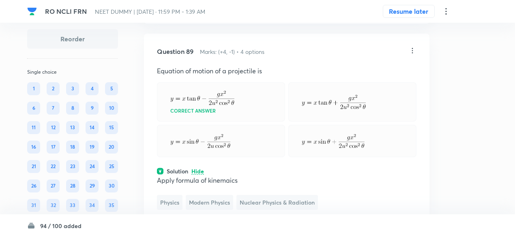
click at [412, 55] on icon at bounding box center [412, 51] width 8 height 8
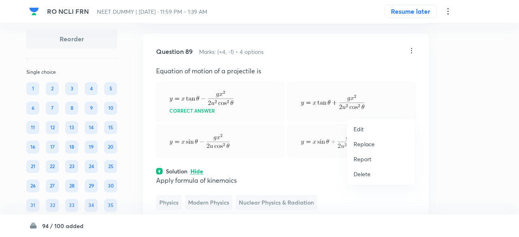
click at [372, 146] on p "Replace" at bounding box center [363, 144] width 21 height 9
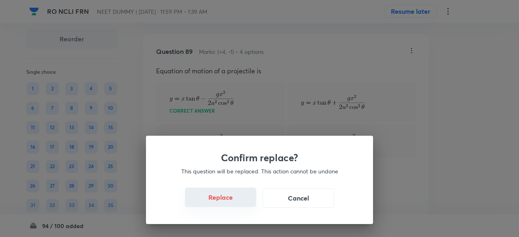
click at [228, 202] on button "Replace" at bounding box center [220, 197] width 71 height 19
click at [236, 204] on button "Replace" at bounding box center [220, 197] width 71 height 19
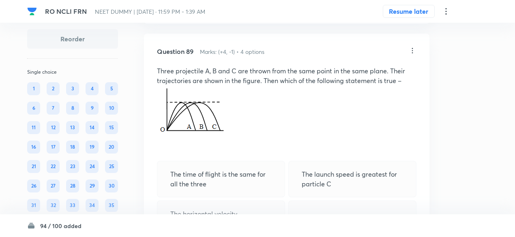
scroll to position [21662, 0]
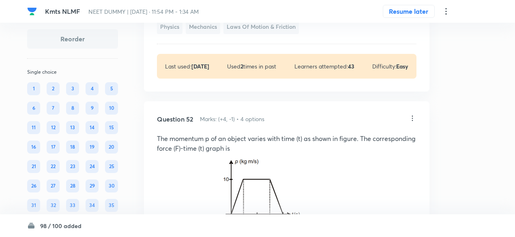
scroll to position [12386, 0]
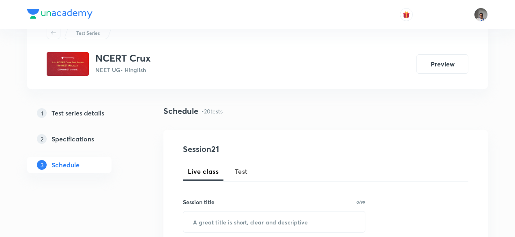
click at [238, 173] on span "Test" at bounding box center [241, 172] width 13 height 10
